Goal: Navigation & Orientation: Find specific page/section

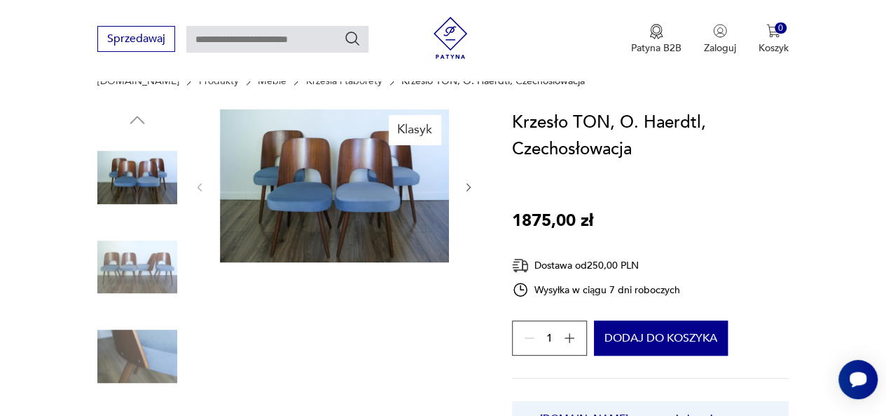
scroll to position [112, 0]
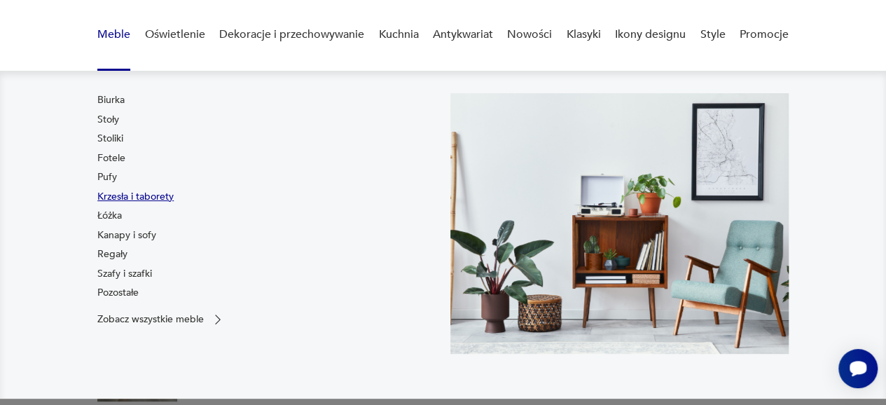
click at [126, 197] on link "Krzesła i taborety" at bounding box center [135, 197] width 76 height 14
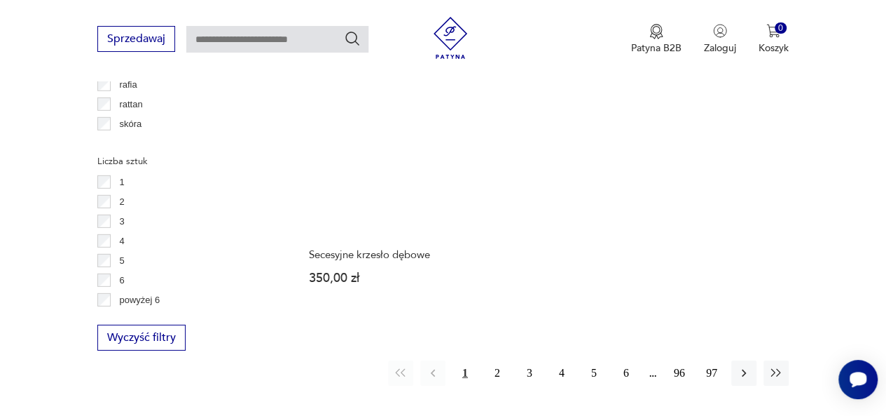
scroll to position [2122, 0]
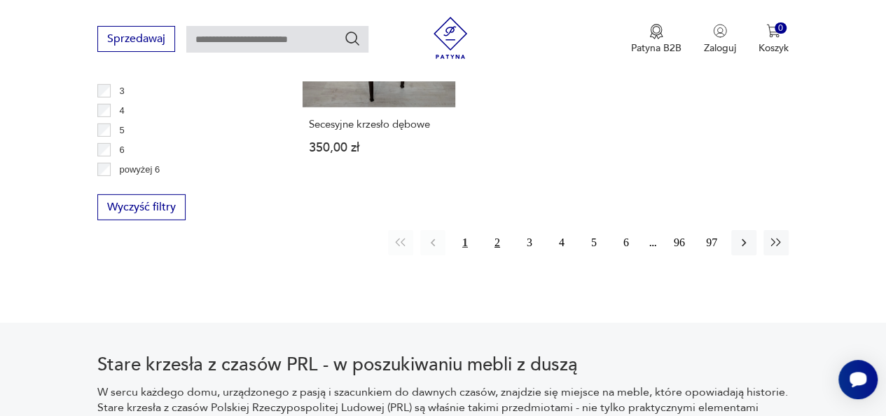
click at [492, 230] on button "2" at bounding box center [497, 242] width 25 height 25
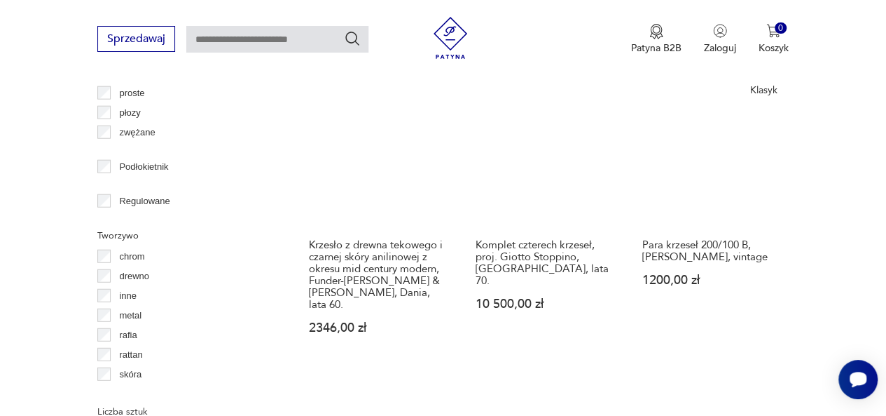
scroll to position [2105, 0]
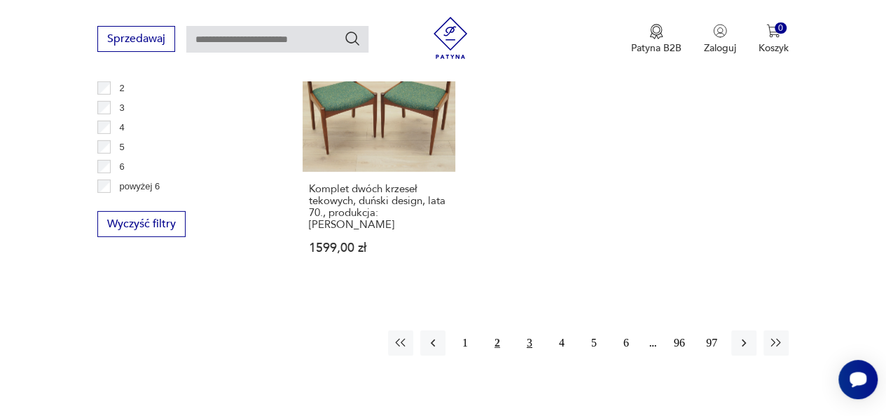
click at [532, 330] on button "3" at bounding box center [529, 342] width 25 height 25
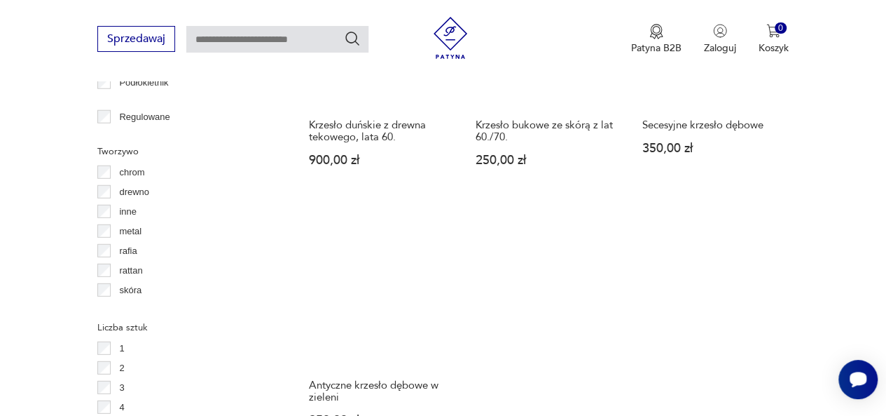
scroll to position [2189, 0]
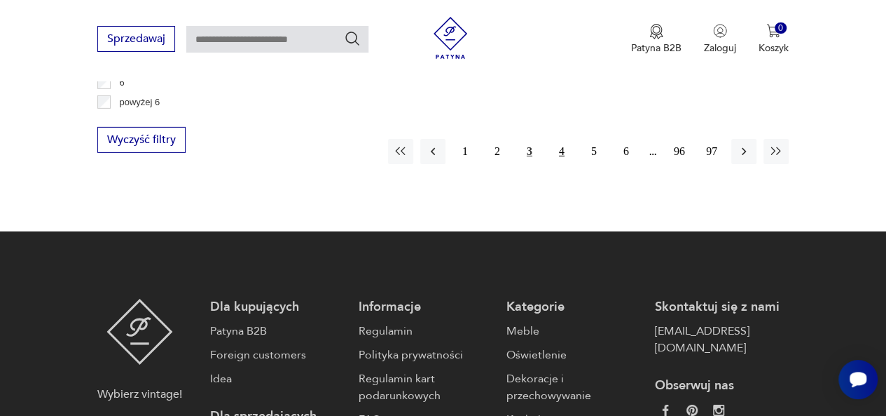
click at [563, 139] on button "4" at bounding box center [561, 151] width 25 height 25
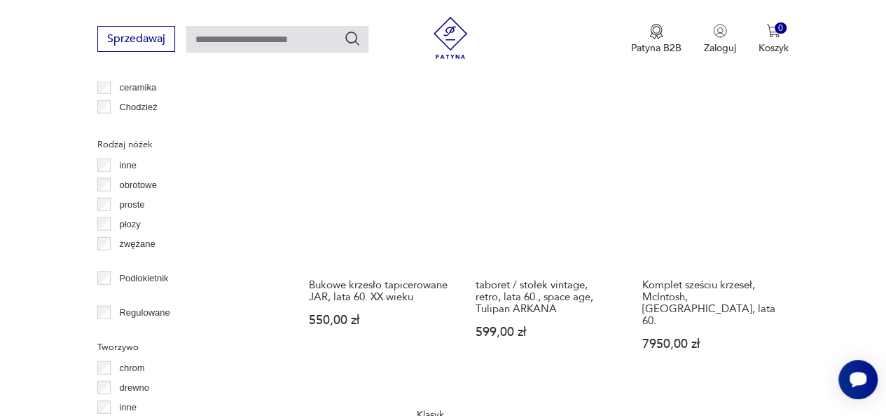
scroll to position [1658, 0]
